Goal: Task Accomplishment & Management: Manage account settings

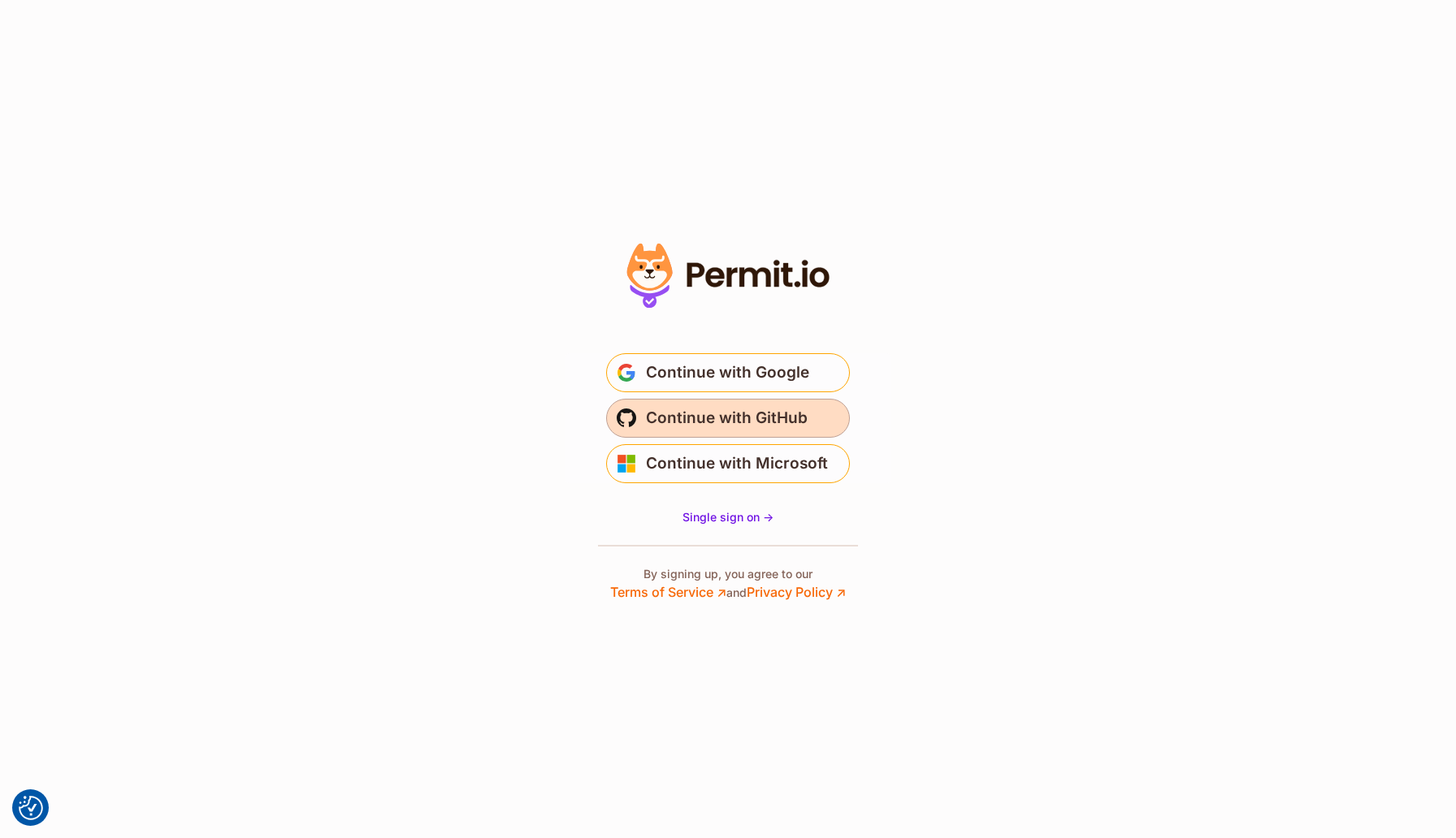
click at [777, 415] on span "Continue with GitHub" at bounding box center [727, 418] width 162 height 26
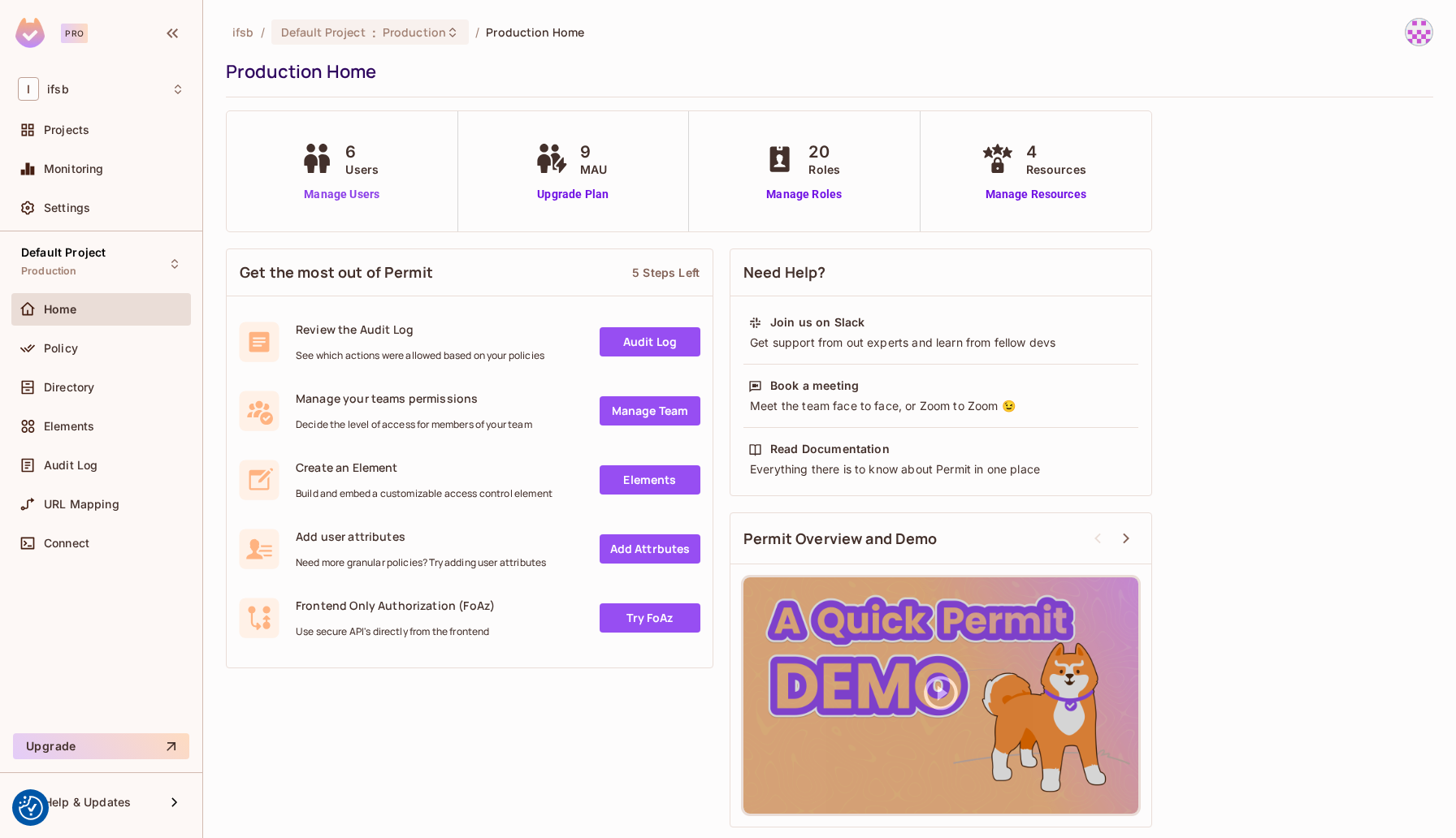
click at [334, 194] on link "Manage Users" at bounding box center [341, 194] width 90 height 17
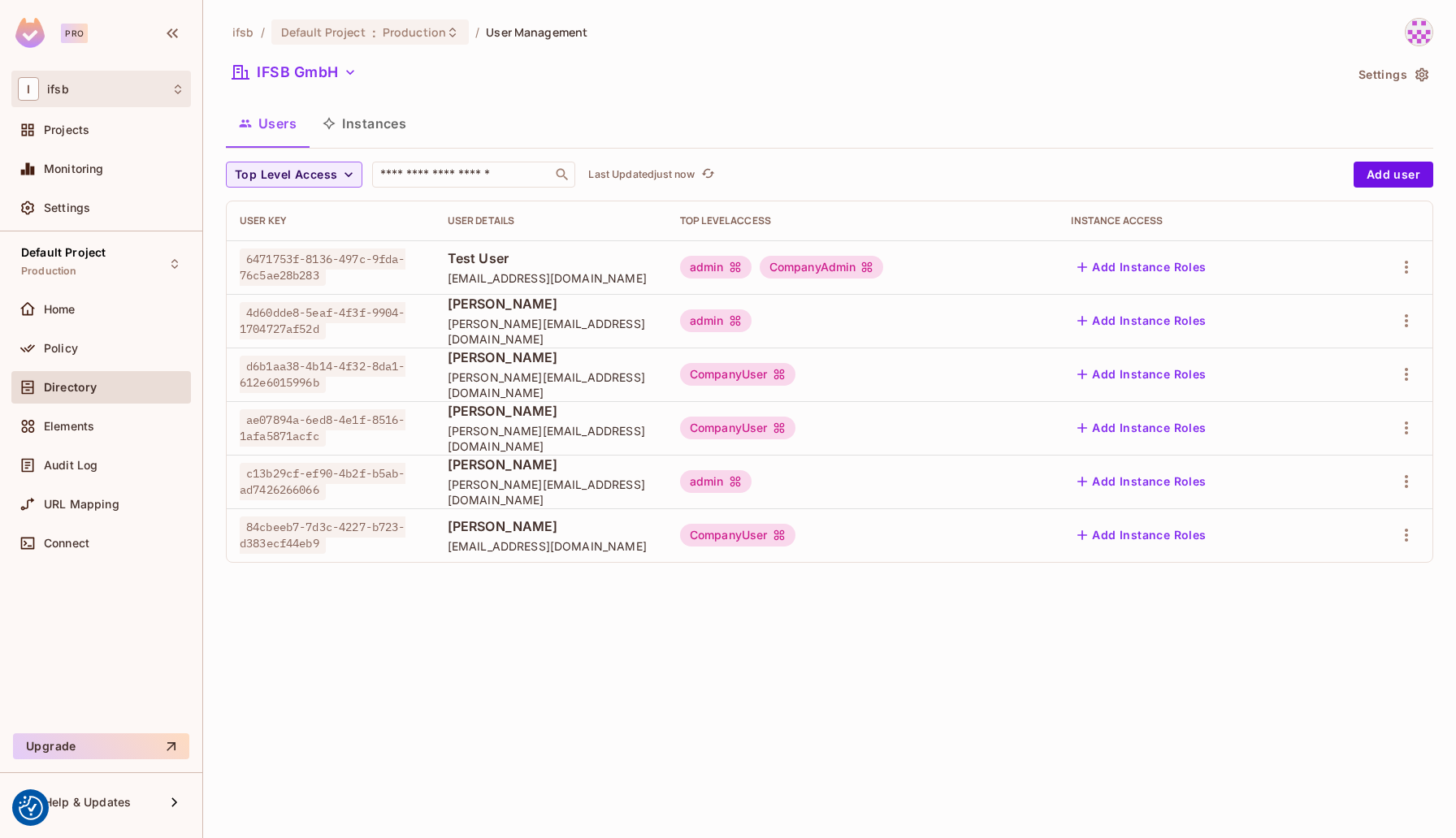
click at [157, 87] on div "I ifsb" at bounding box center [101, 89] width 167 height 23
click at [157, 87] on div at bounding box center [728, 419] width 1456 height 838
click at [109, 135] on div "Projects" at bounding box center [114, 130] width 140 height 13
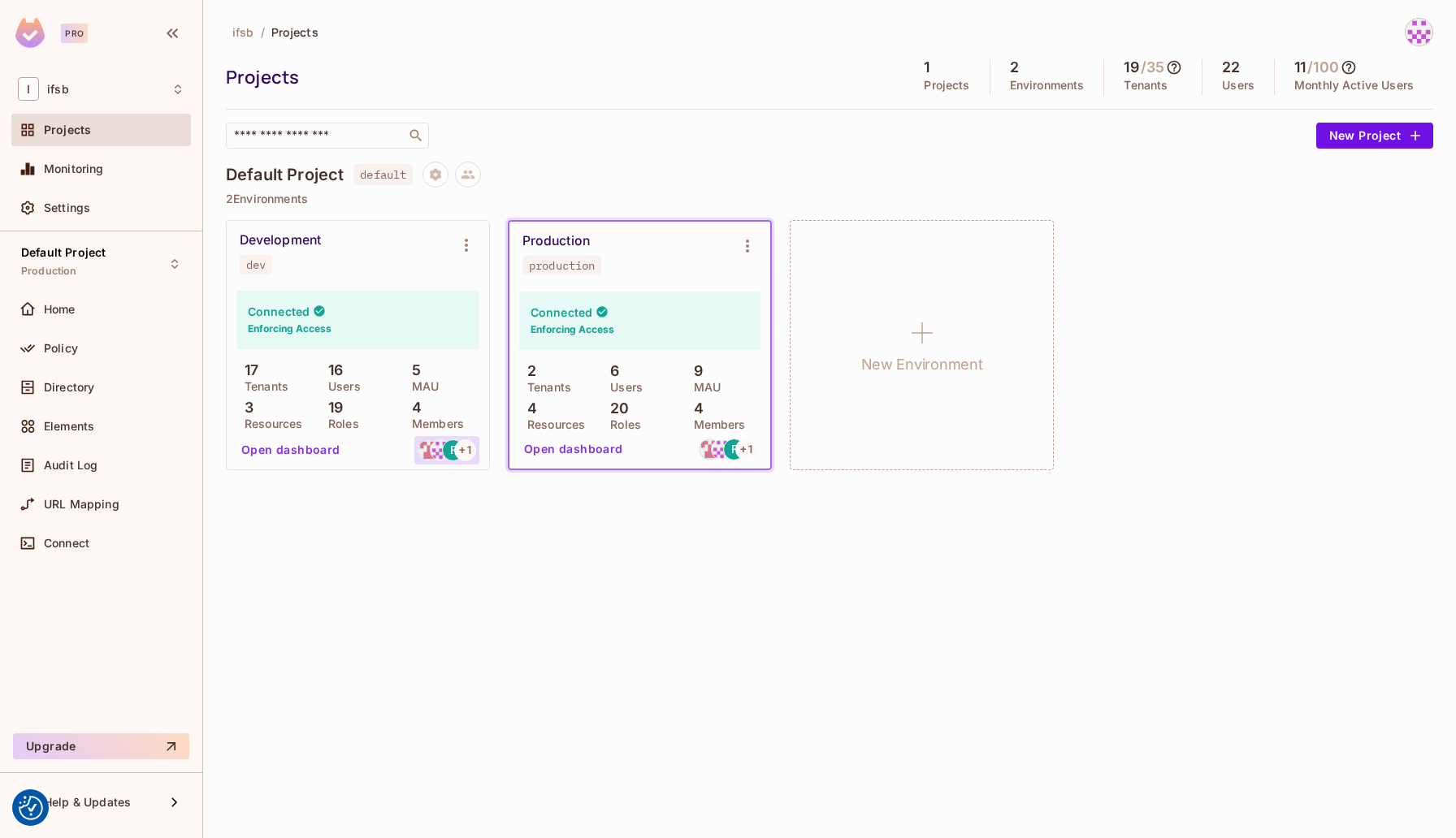
click at [444, 448] on div "F" at bounding box center [453, 450] width 22 height 22
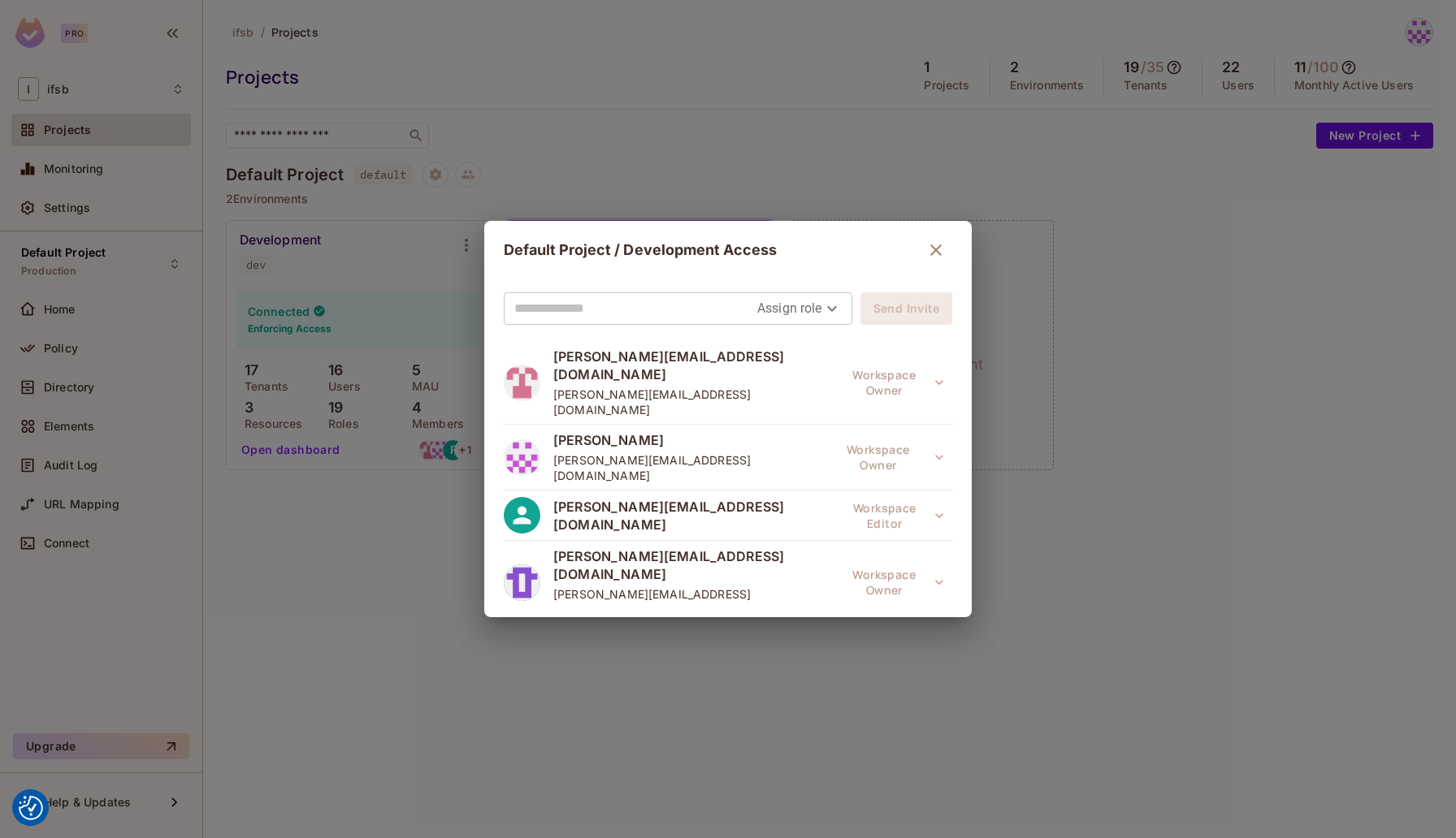
click at [662, 498] on span "[PERSON_NAME][EMAIL_ADDRESS][DOMAIN_NAME]" at bounding box center [694, 516] width 284 height 36
click at [930, 246] on icon "button" at bounding box center [936, 250] width 12 height 12
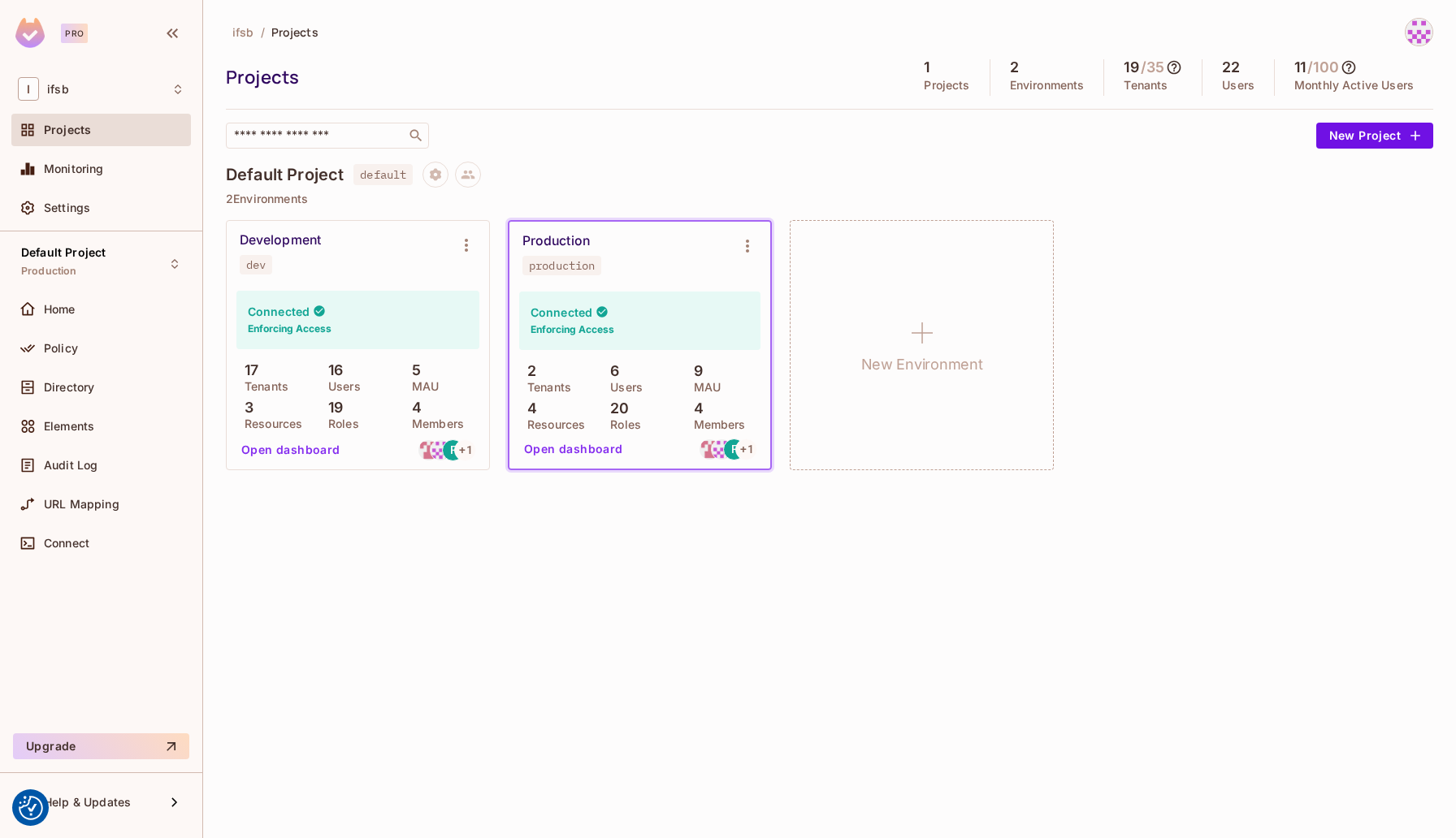
click at [240, 29] on span "ifsb" at bounding box center [243, 32] width 22 height 15
click at [1130, 79] on p "Tenants" at bounding box center [1145, 86] width 44 height 13
click at [1243, 79] on p "Users" at bounding box center [1238, 86] width 32 height 13
click at [1317, 71] on h5 "/ 100" at bounding box center [1323, 68] width 32 height 16
click at [1424, 38] on img at bounding box center [1419, 32] width 27 height 27
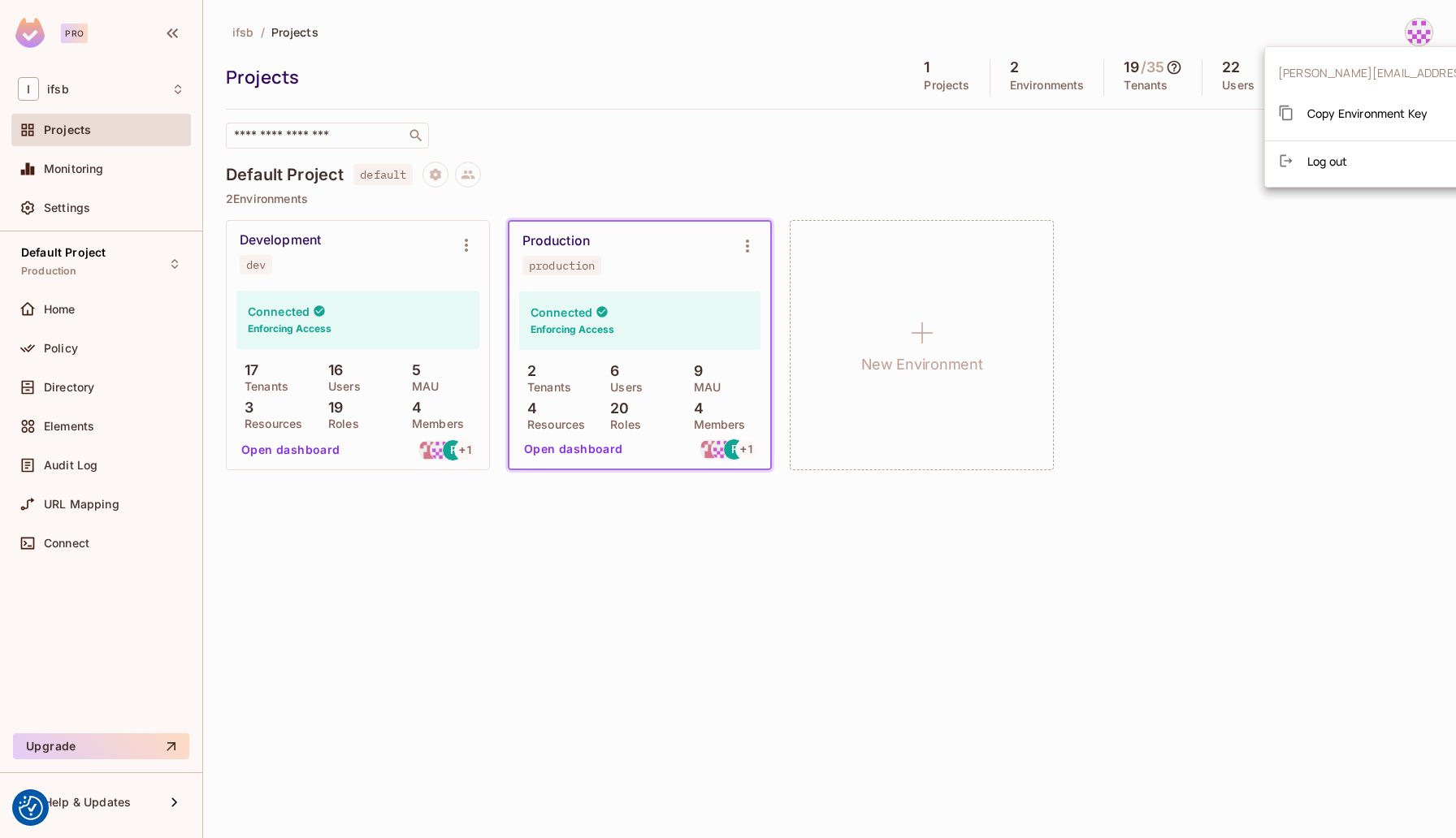
click at [1424, 38] on div at bounding box center [728, 419] width 1456 height 838
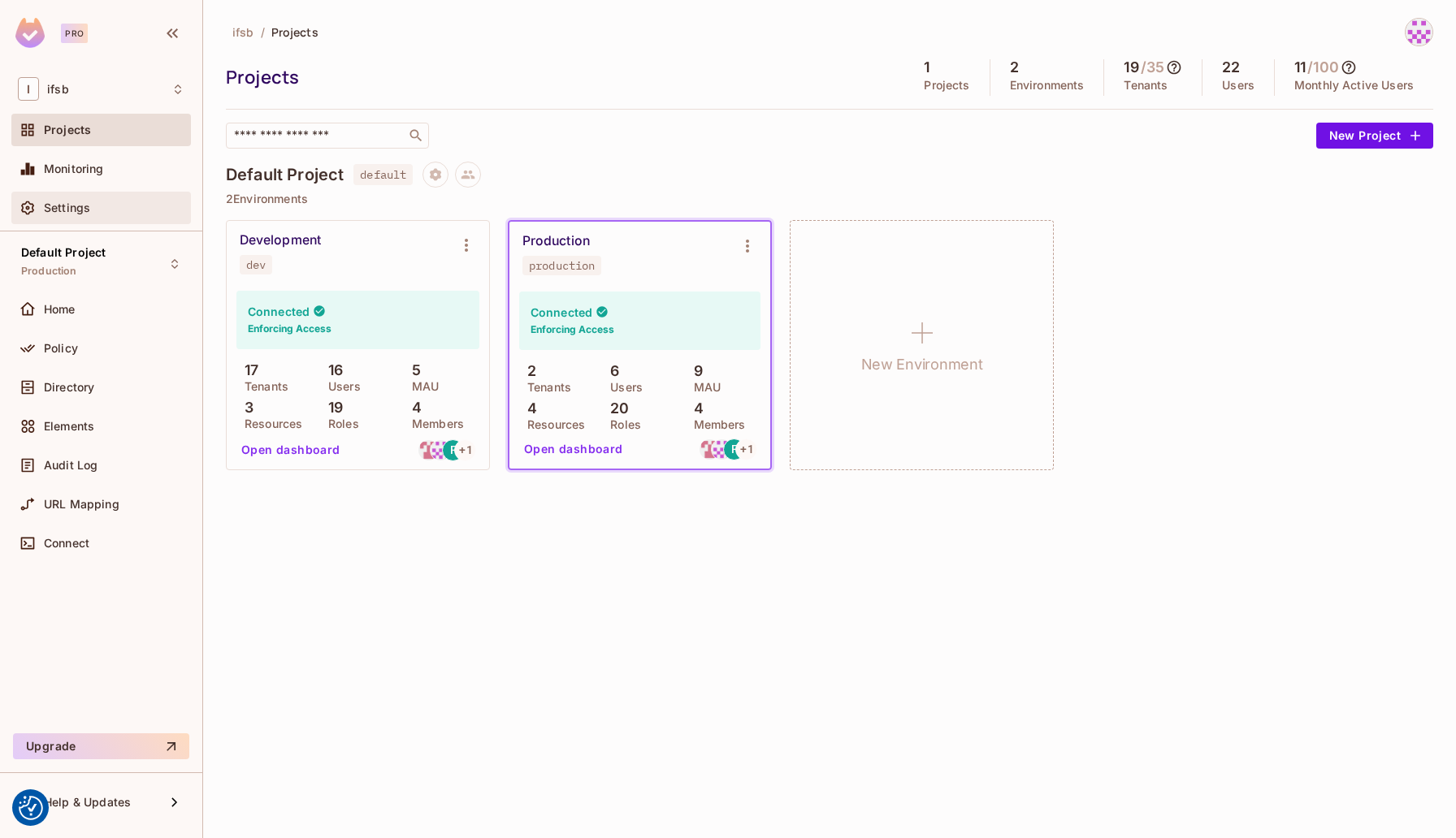
click at [139, 212] on div "Settings" at bounding box center [114, 208] width 140 height 13
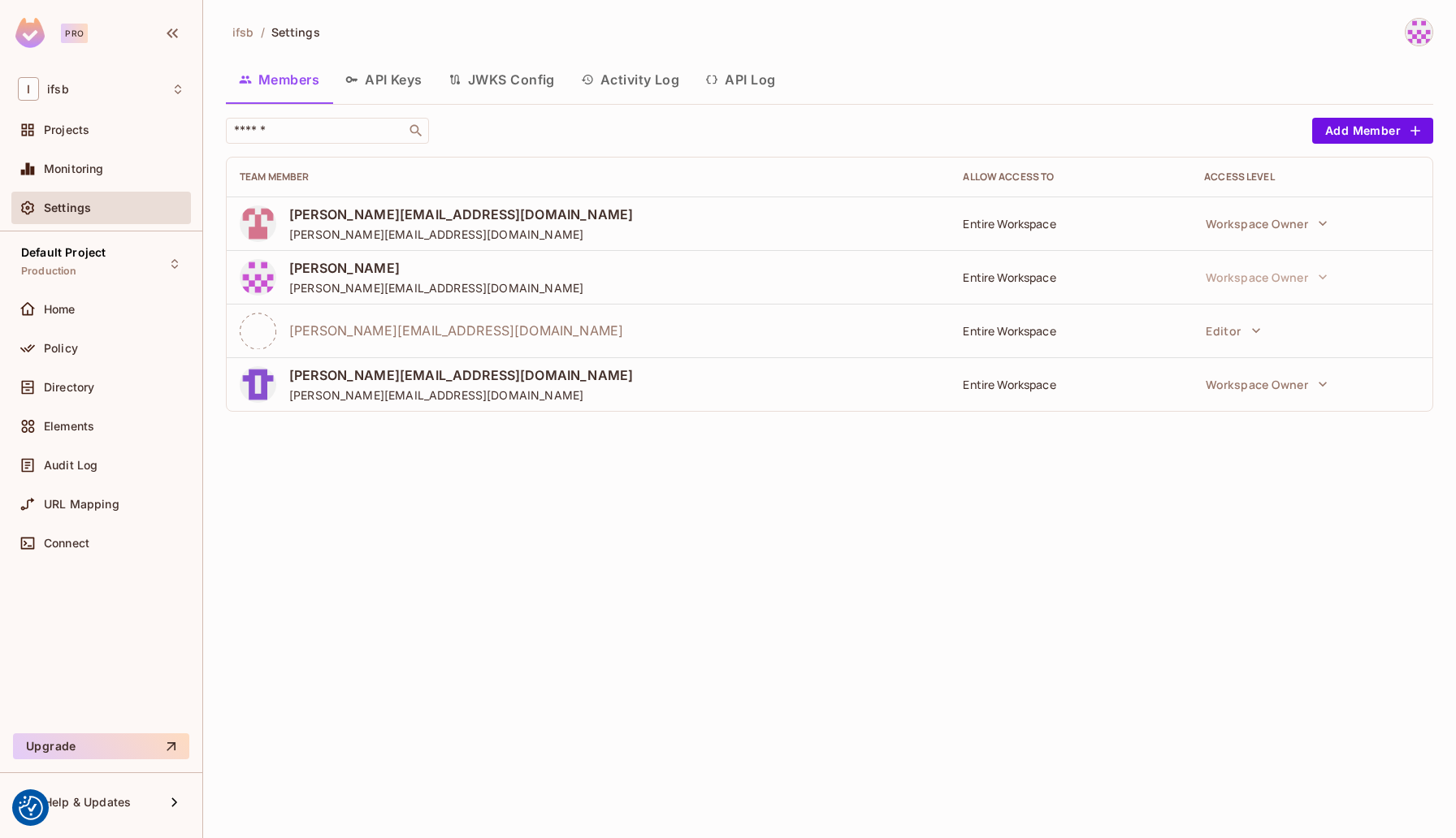
click at [330, 323] on span "[PERSON_NAME][EMAIL_ADDRESS][DOMAIN_NAME]" at bounding box center [456, 330] width 334 height 18
click at [1257, 329] on icon "button" at bounding box center [1255, 330] width 8 height 5
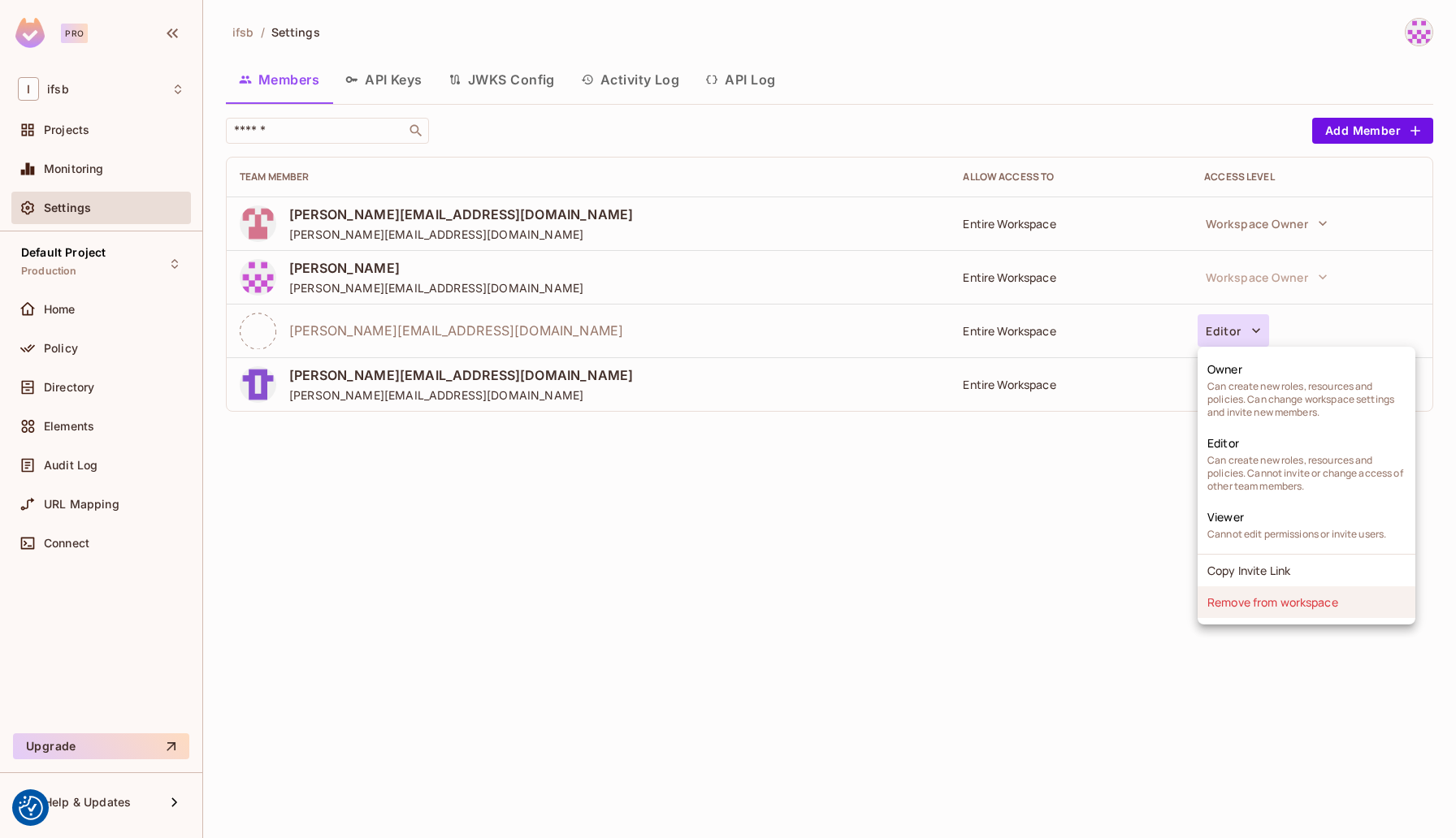
click at [1276, 599] on li "Remove from workspace" at bounding box center [1307, 601] width 218 height 32
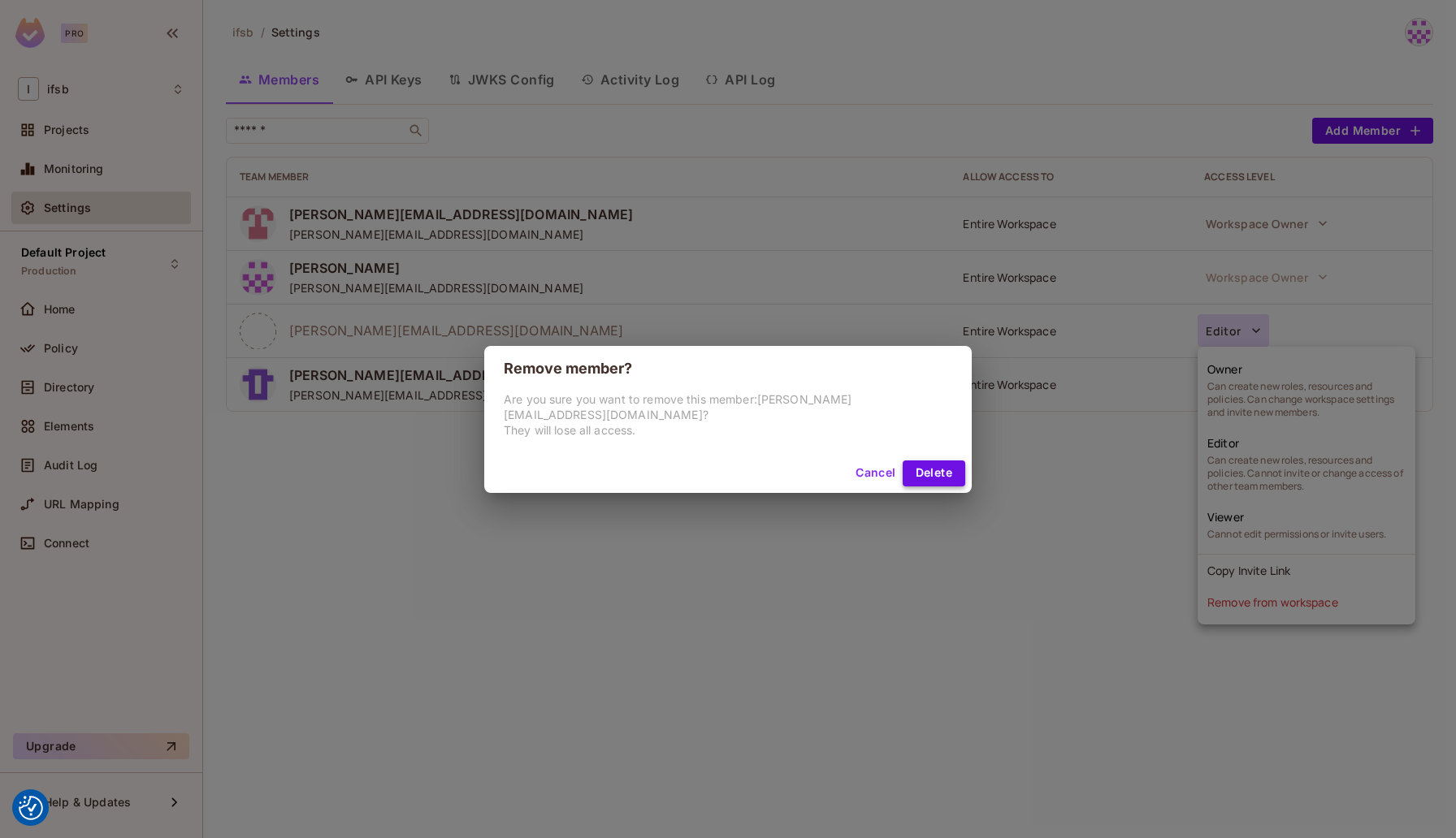
click at [914, 465] on button "Delete" at bounding box center [933, 473] width 62 height 26
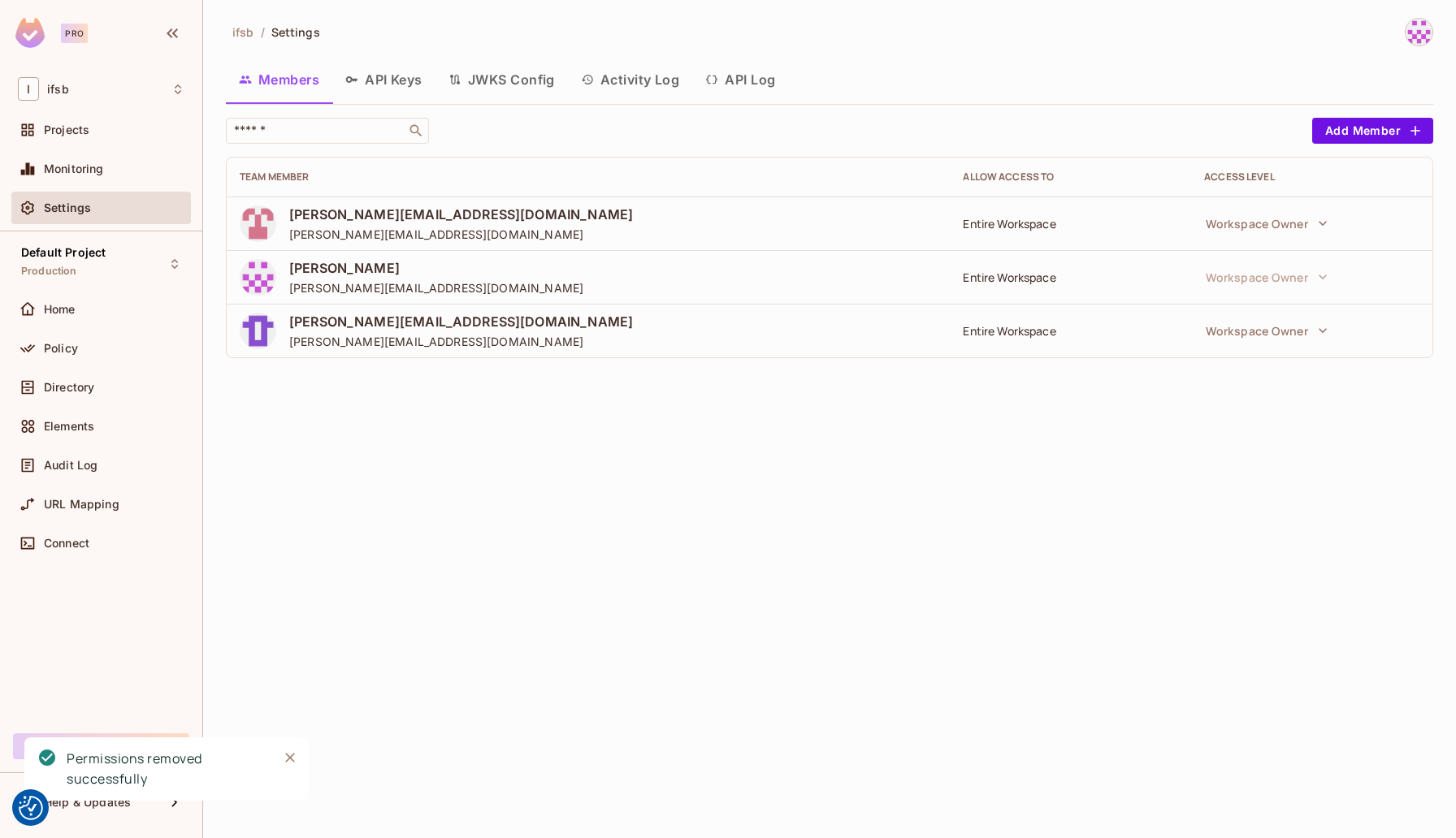
click at [290, 756] on icon "Close" at bounding box center [290, 757] width 10 height 10
